Goal: Navigation & Orientation: Understand site structure

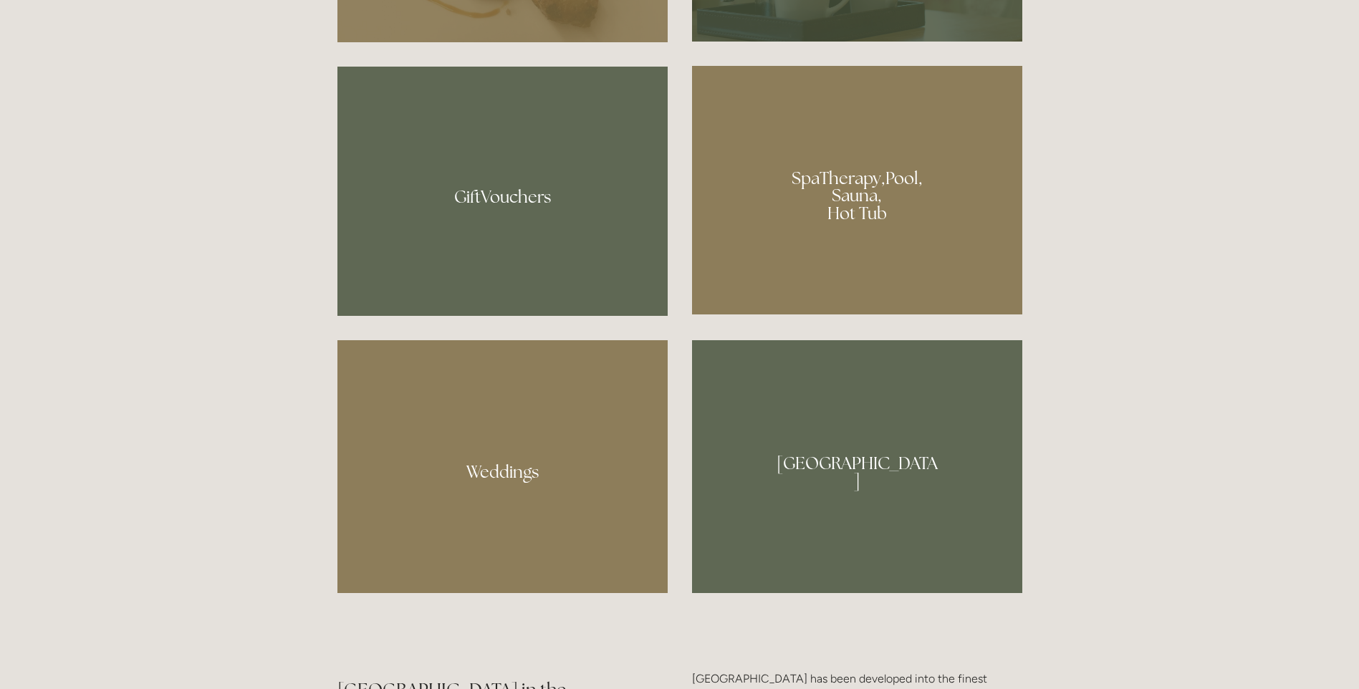
scroll to position [1147, 0]
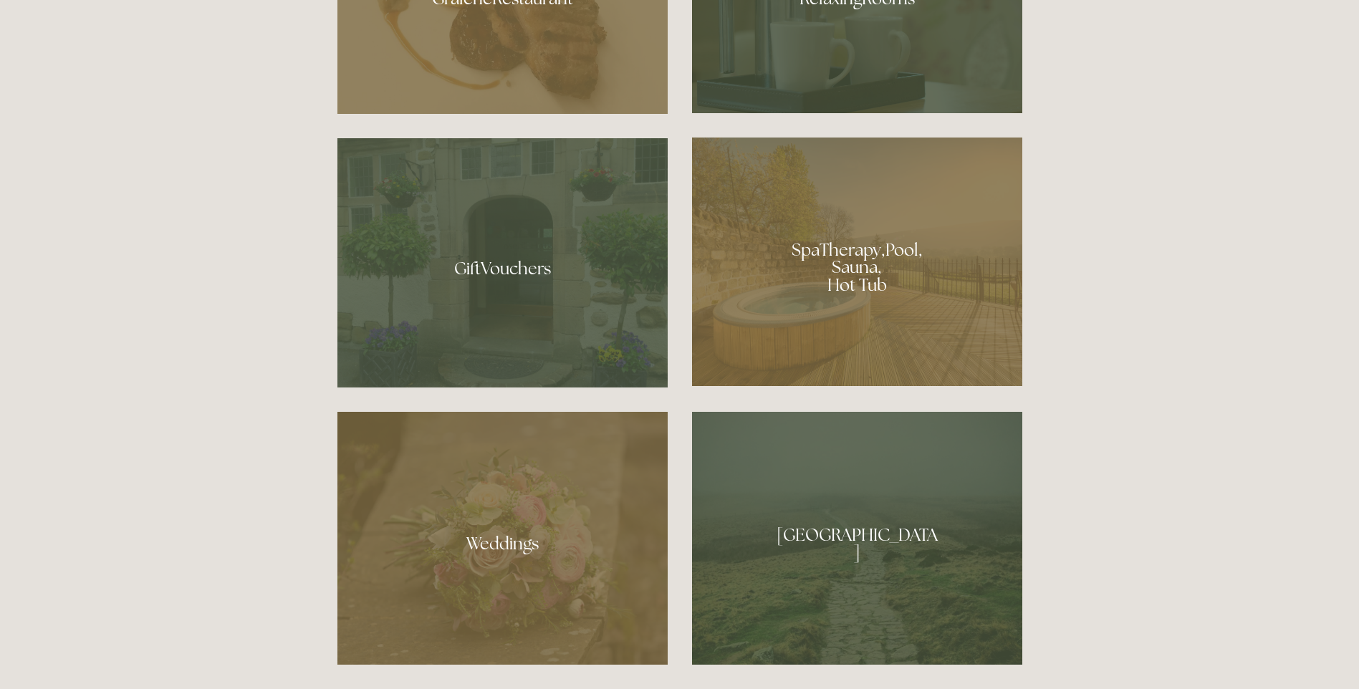
click at [886, 282] on div at bounding box center [857, 262] width 330 height 249
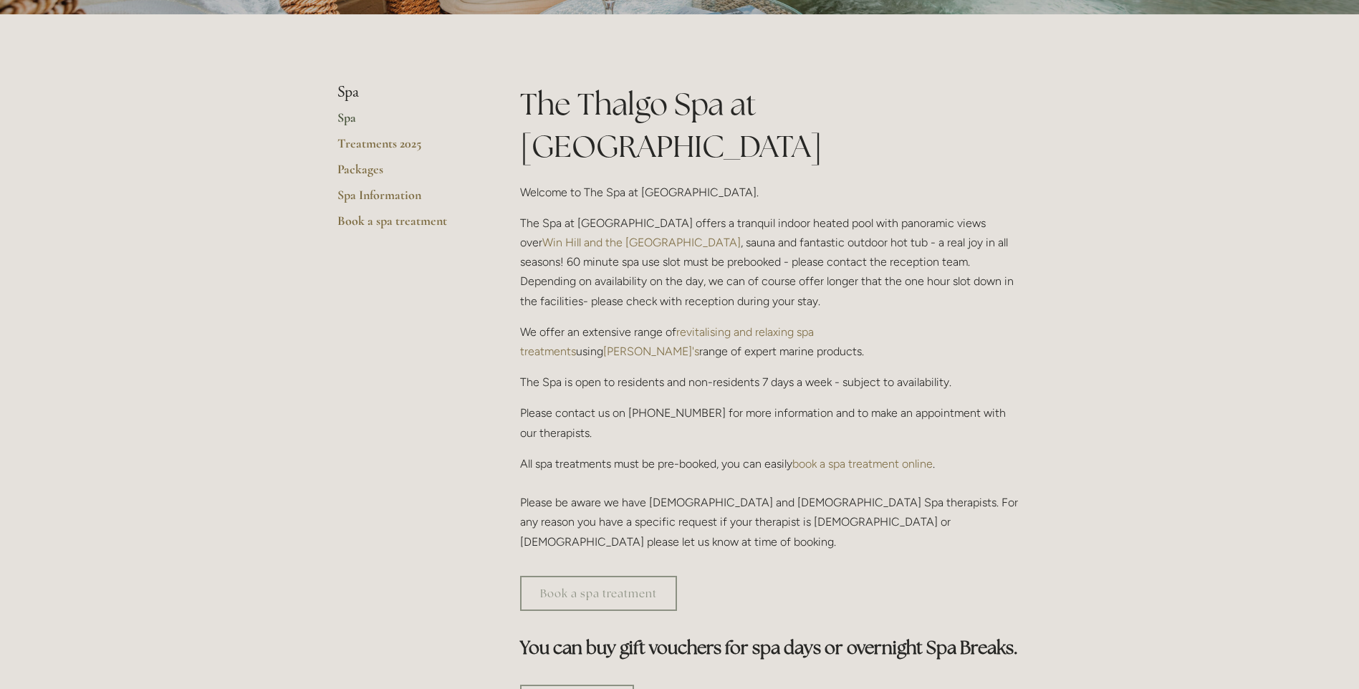
scroll to position [358, 0]
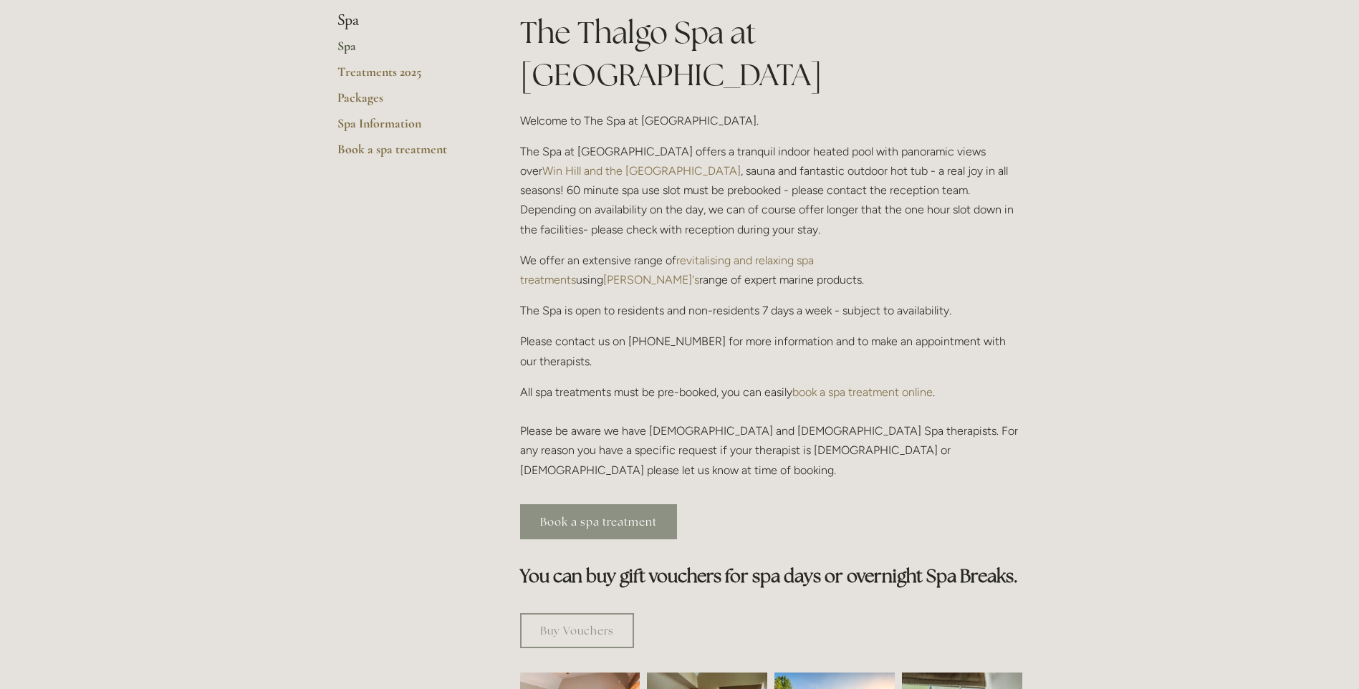
click at [654, 505] on link "Book a spa treatment" at bounding box center [598, 522] width 157 height 35
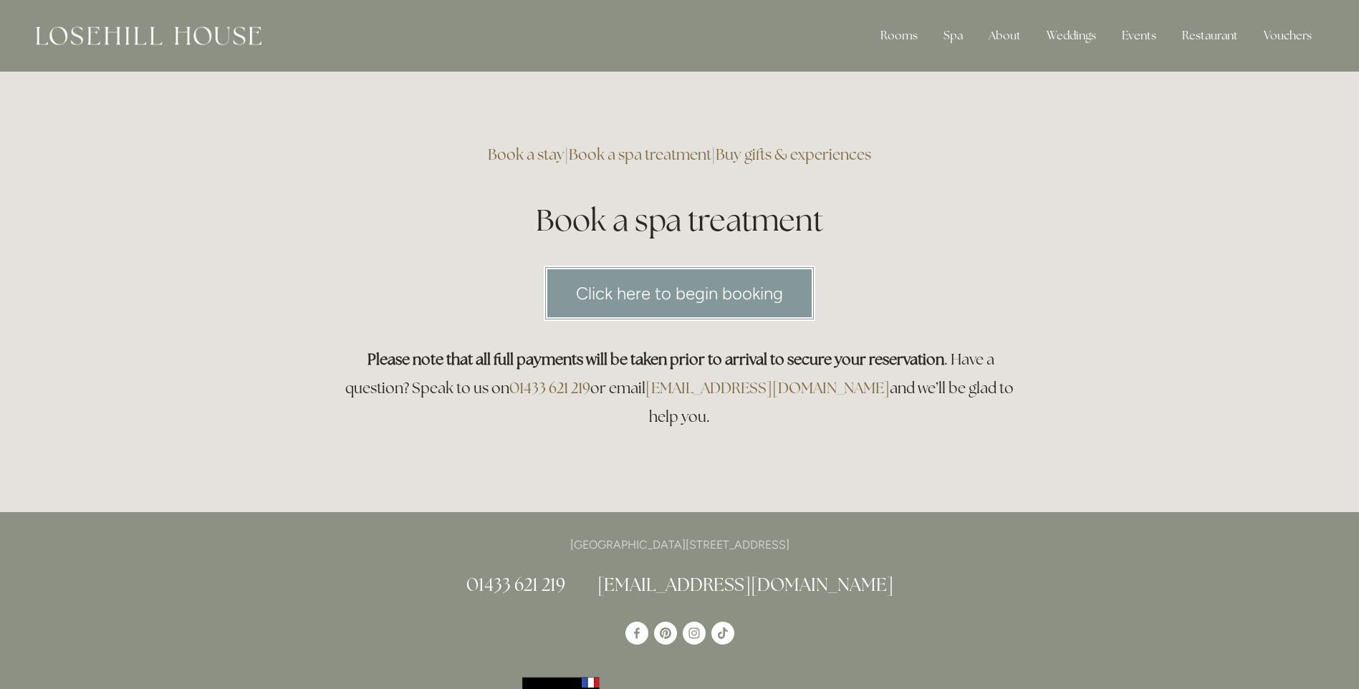
click at [782, 290] on link "Click here to begin booking" at bounding box center [680, 293] width 272 height 55
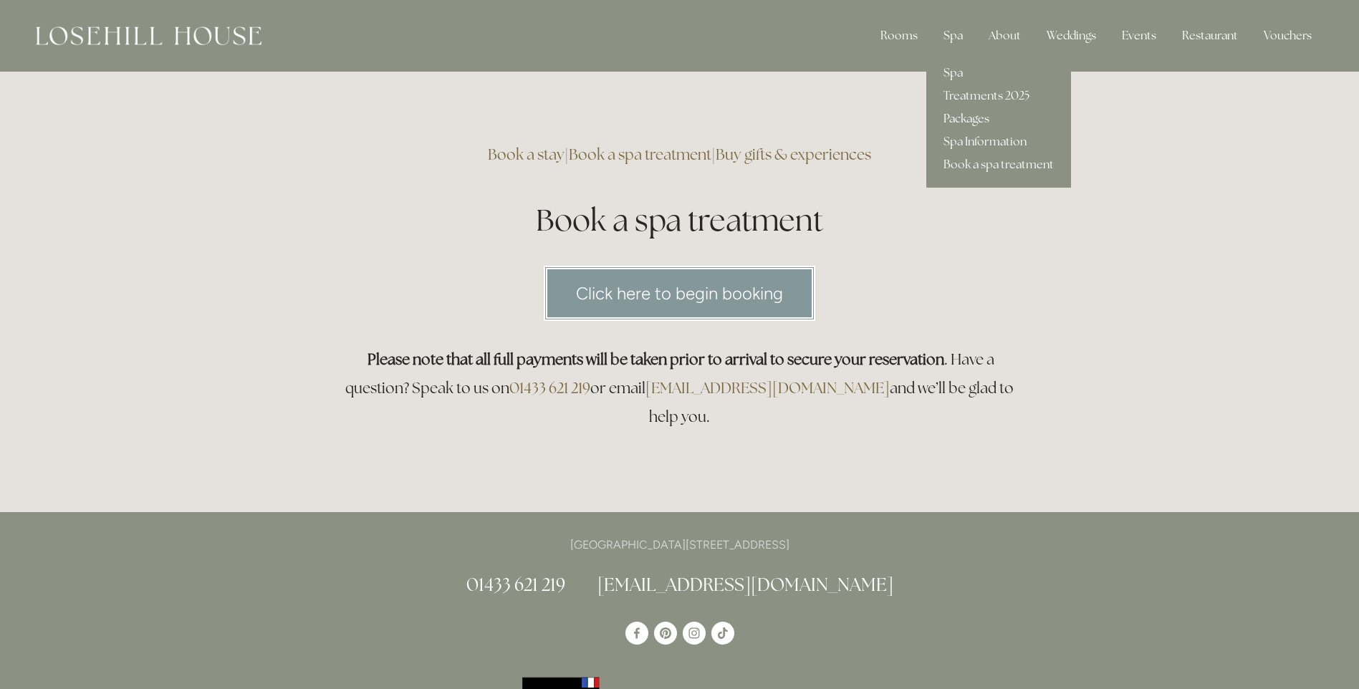
click at [960, 113] on link "Packages" at bounding box center [999, 118] width 145 height 23
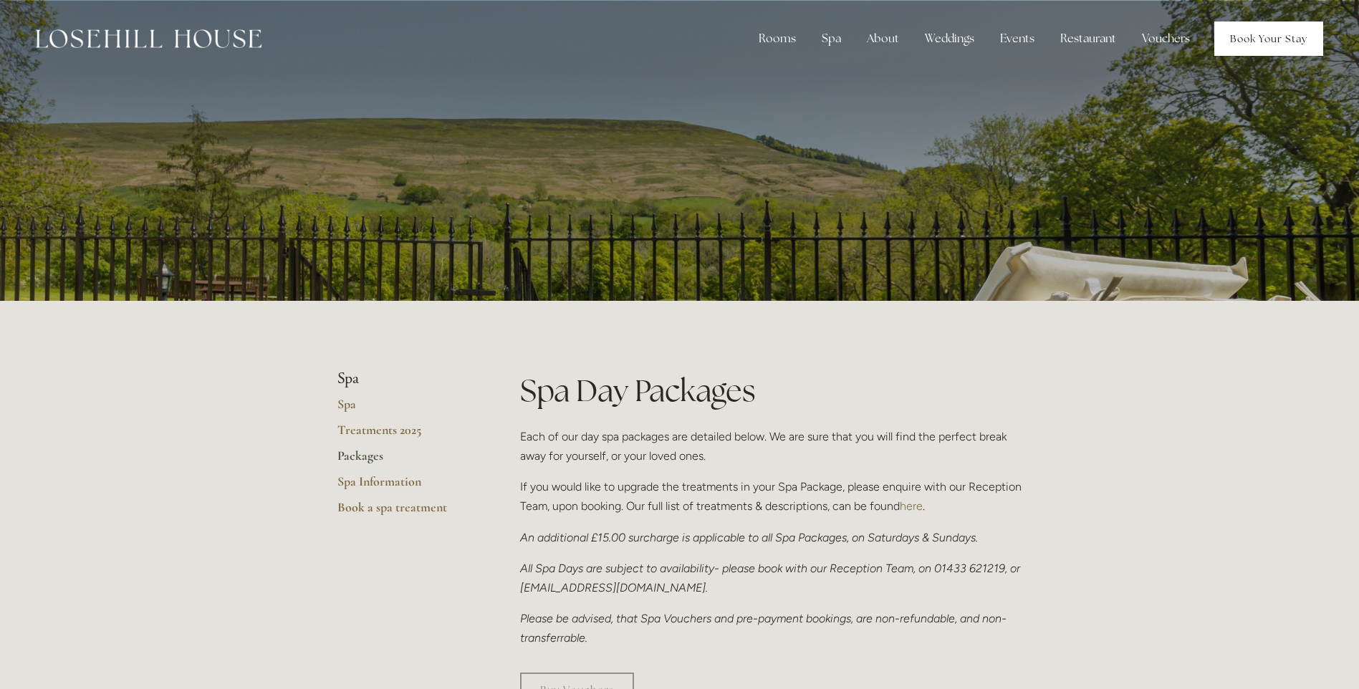
click at [1249, 42] on link "Book Your Stay" at bounding box center [1269, 38] width 109 height 34
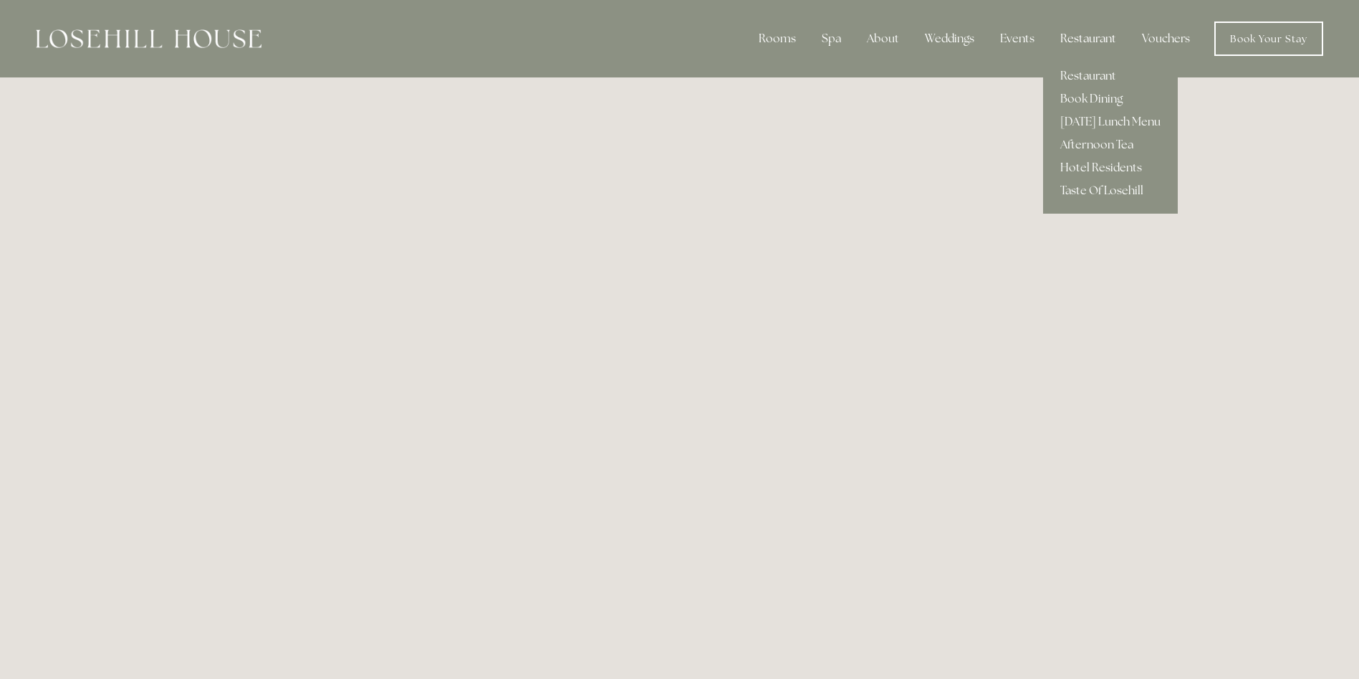
click at [1095, 35] on div "Restaurant" at bounding box center [1088, 38] width 79 height 29
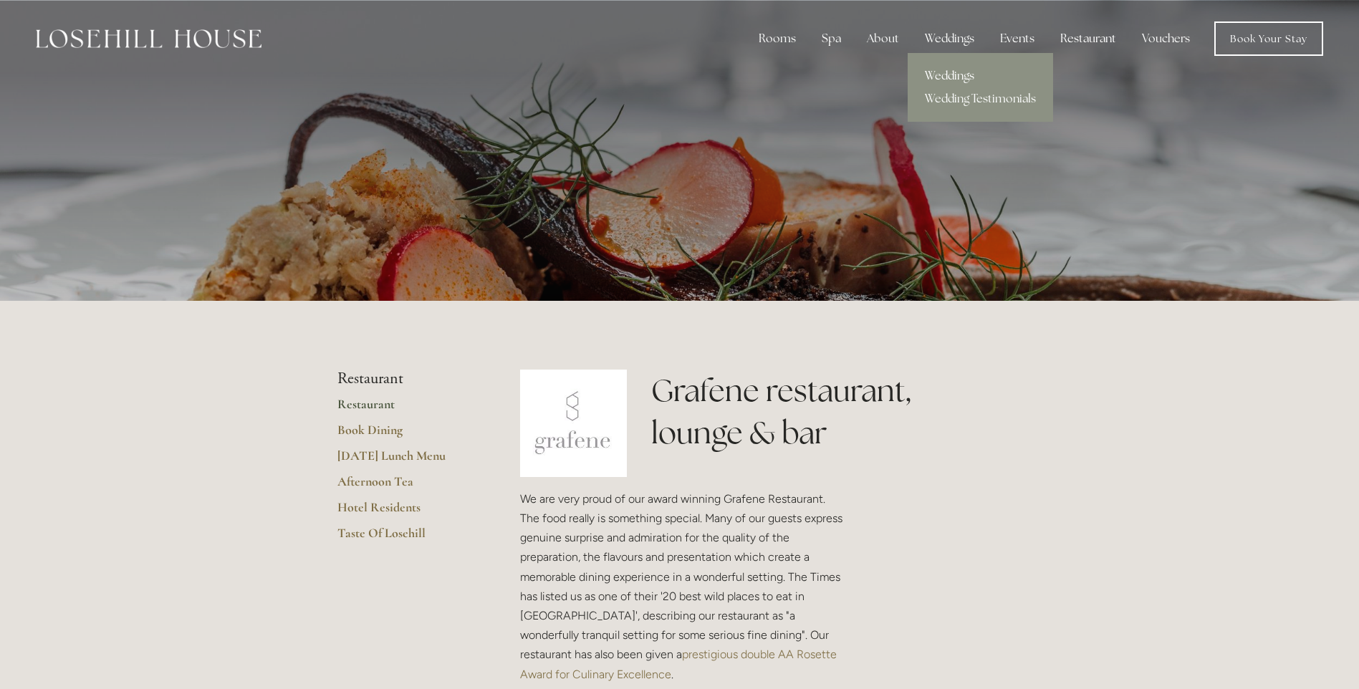
click at [948, 77] on link "Weddings" at bounding box center [980, 75] width 145 height 23
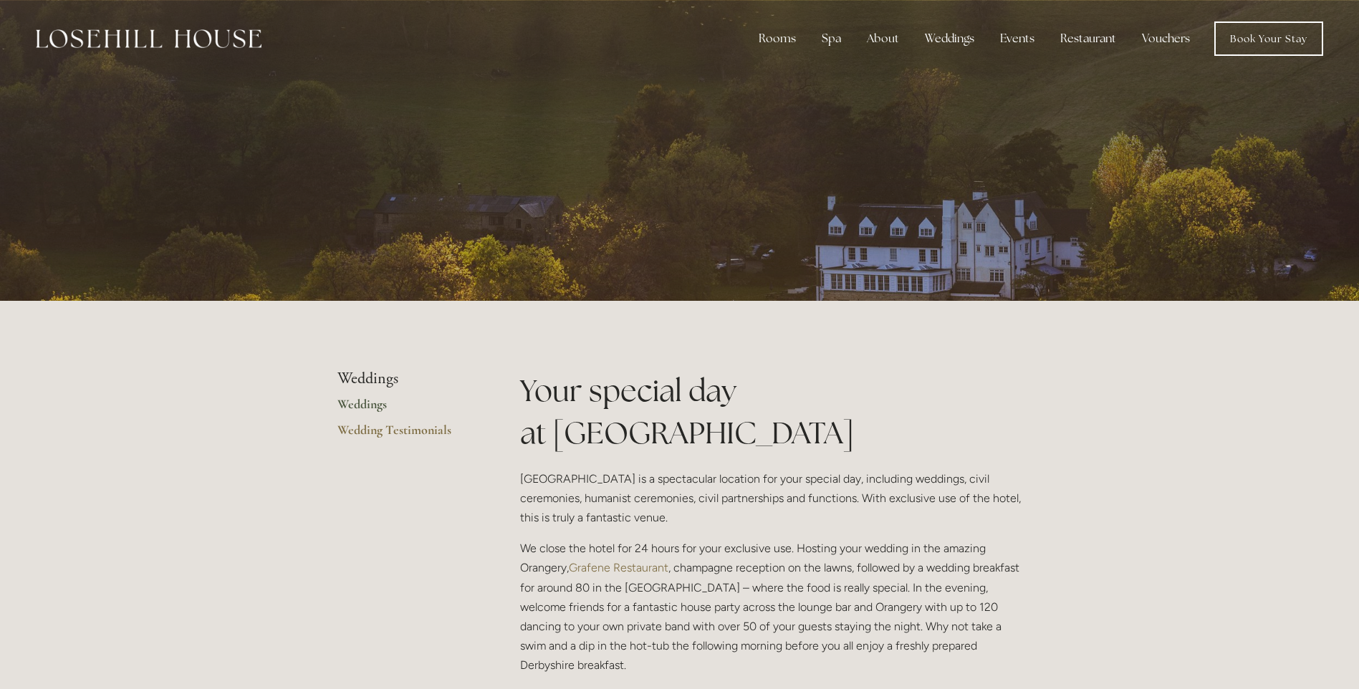
scroll to position [603, 0]
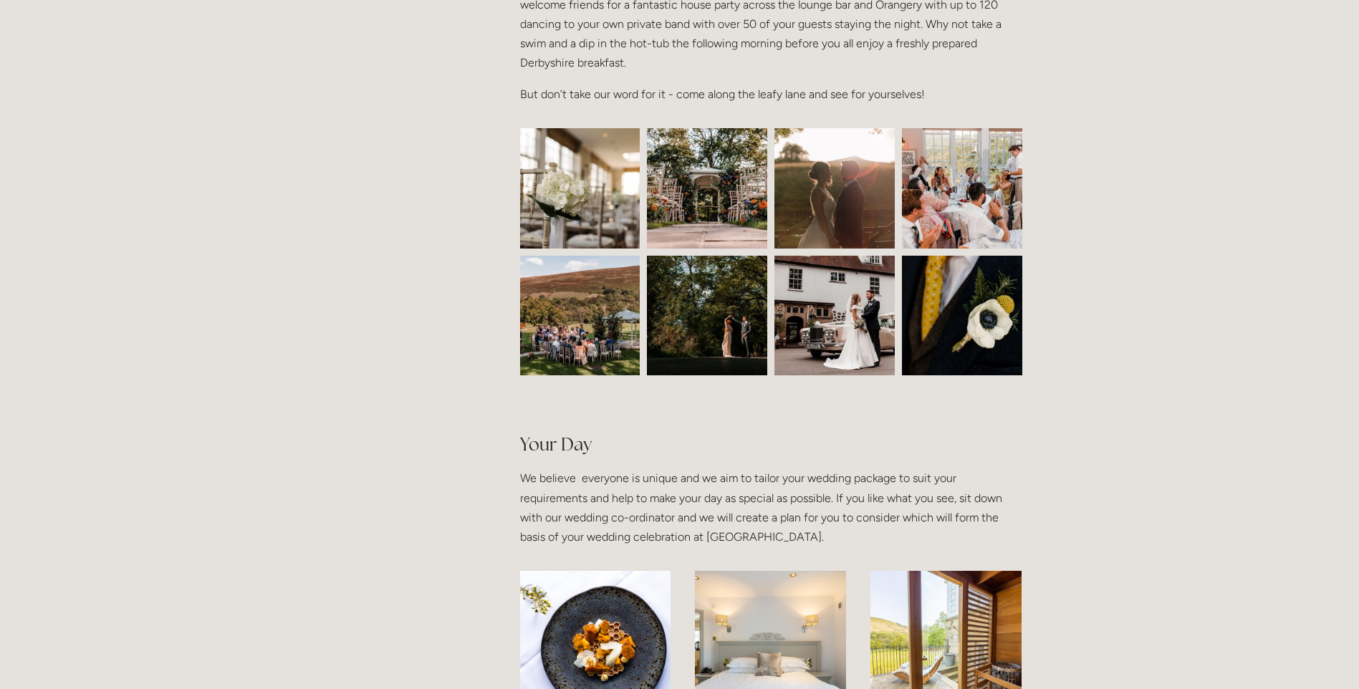
drag, startPoint x: 461, startPoint y: 425, endPoint x: 916, endPoint y: 355, distance: 460.5
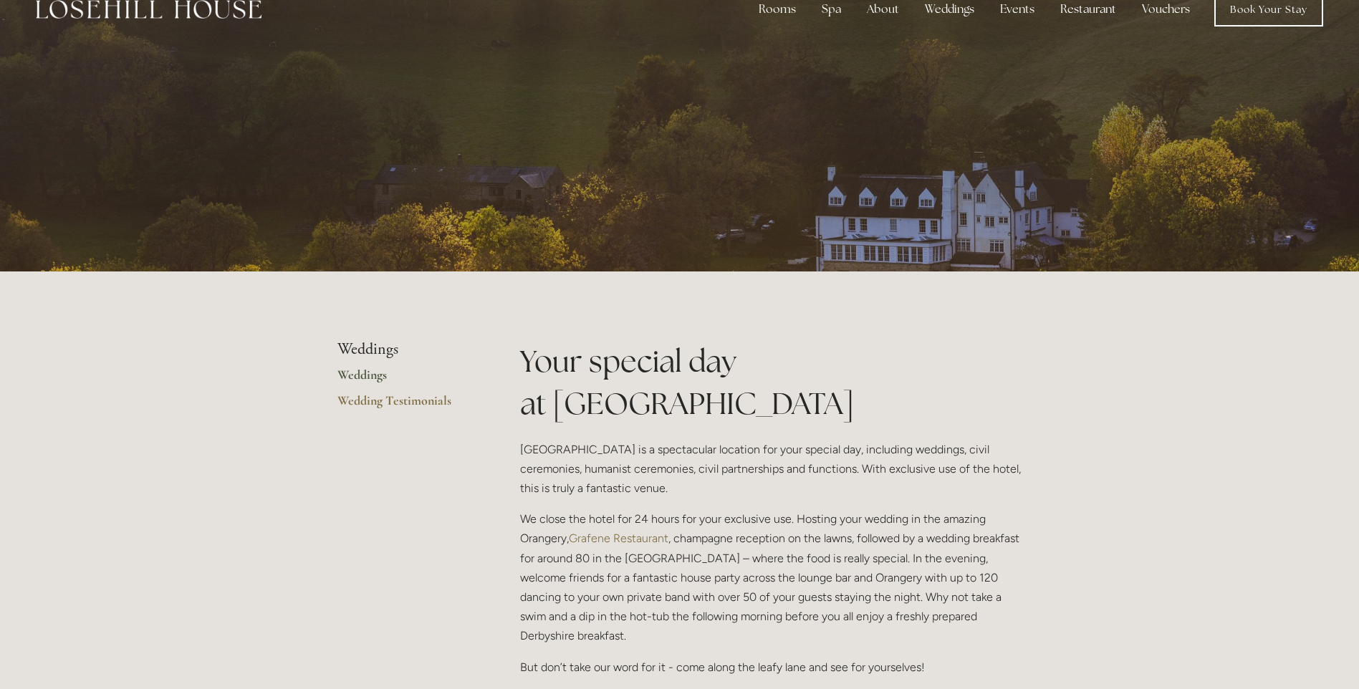
scroll to position [0, 0]
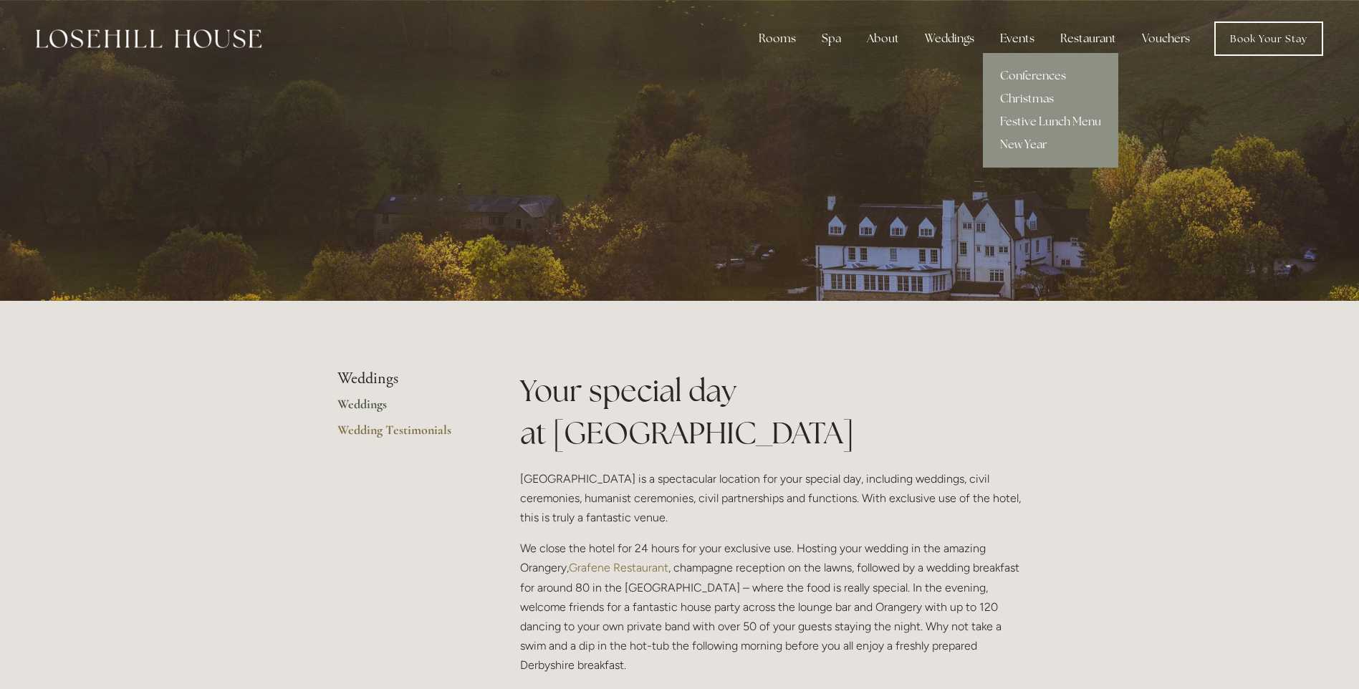
click at [1031, 41] on div "Events" at bounding box center [1017, 38] width 57 height 29
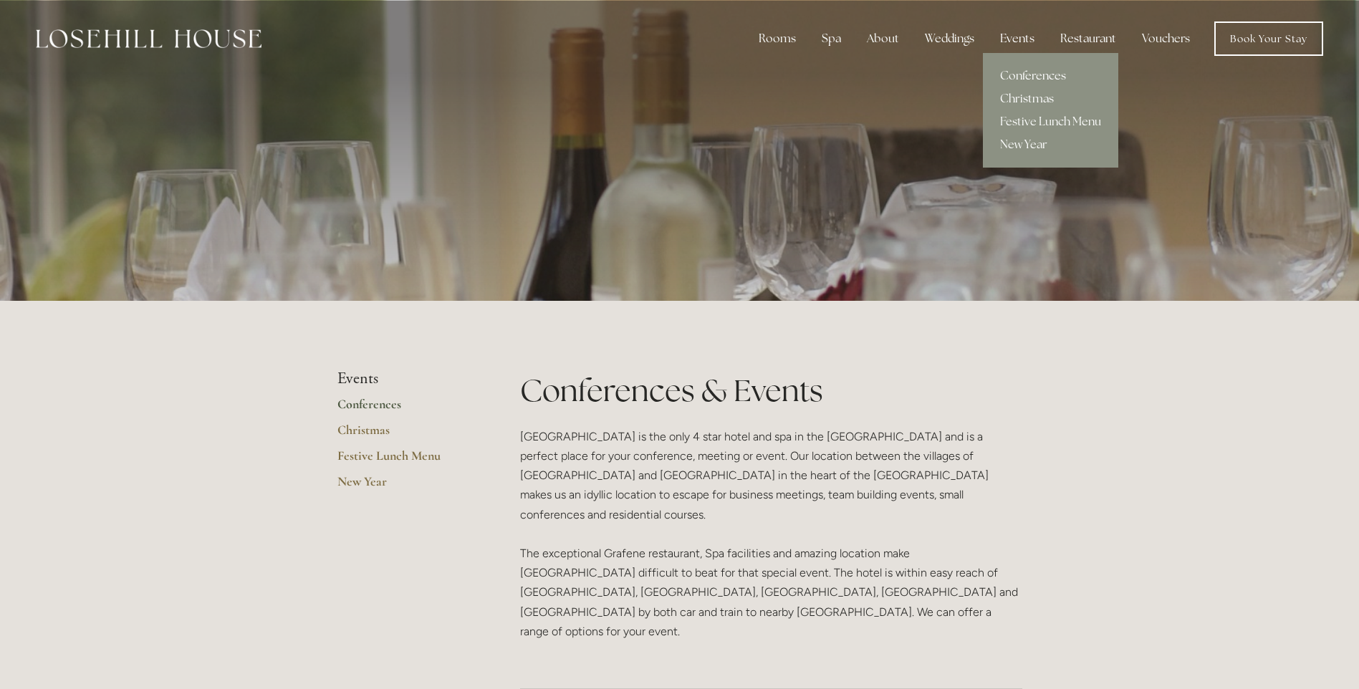
click at [1032, 97] on link "Christmas" at bounding box center [1050, 98] width 135 height 23
